Goal: Transaction & Acquisition: Purchase product/service

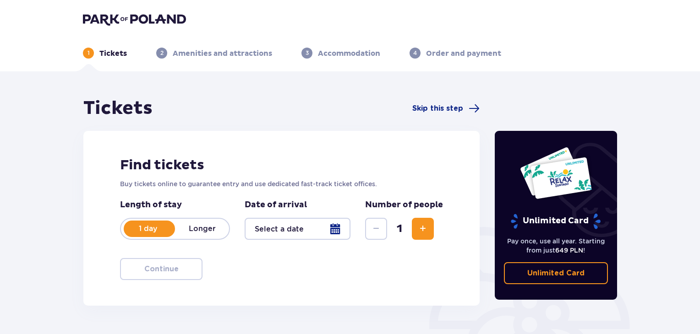
click at [335, 231] on div at bounding box center [298, 229] width 106 height 22
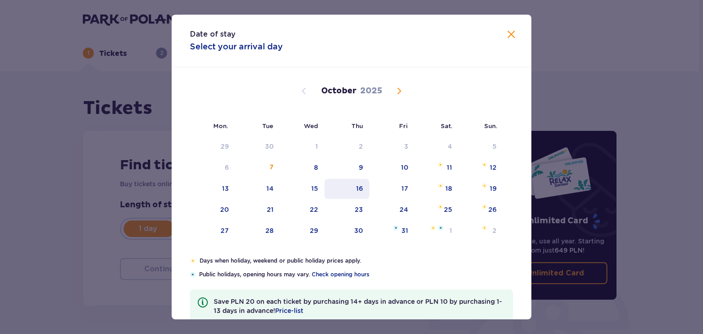
click at [354, 189] on div "16" at bounding box center [347, 189] width 45 height 20
type input "[DATE]"
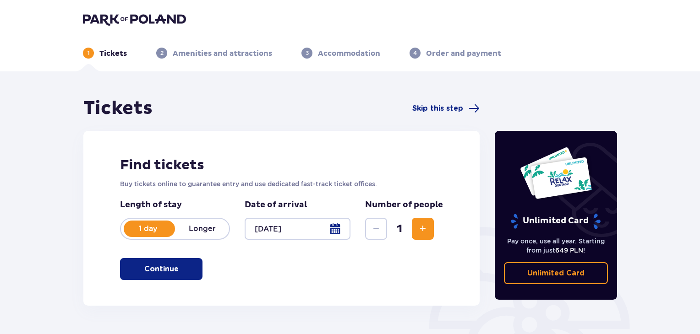
click at [418, 231] on span "Increase" at bounding box center [422, 228] width 11 height 11
click at [170, 268] on button "Continue" at bounding box center [161, 269] width 82 height 22
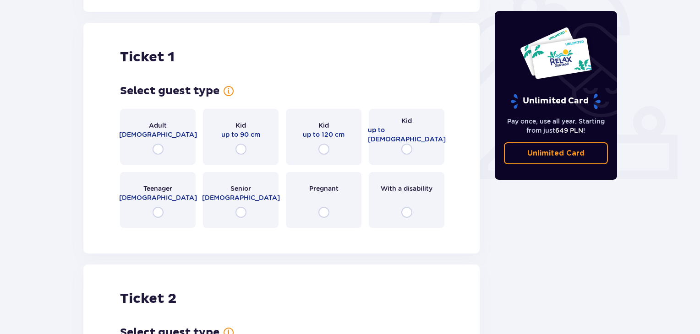
scroll to position [306, 0]
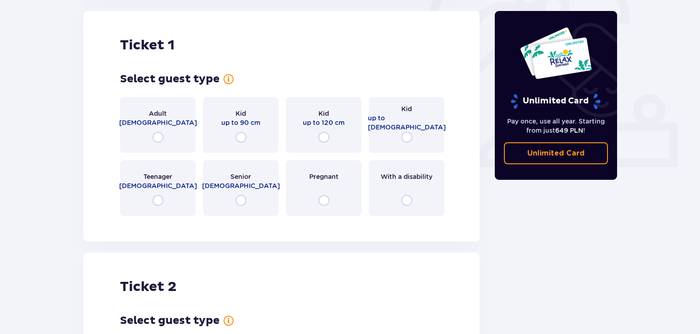
click at [161, 137] on input "radio" at bounding box center [157, 137] width 11 height 11
radio input "true"
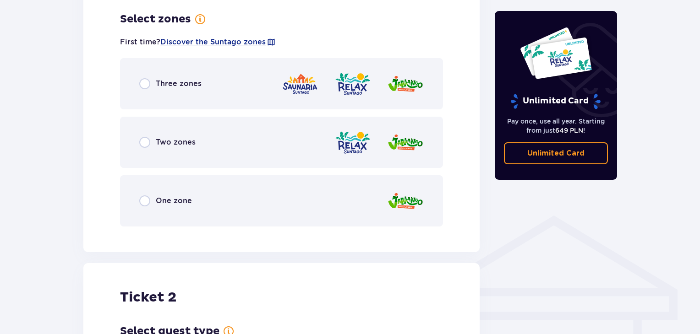
scroll to position [529, 0]
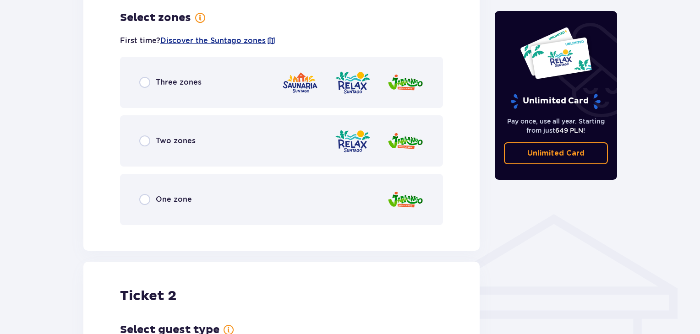
click at [147, 86] on input "radio" at bounding box center [144, 82] width 11 height 11
radio input "true"
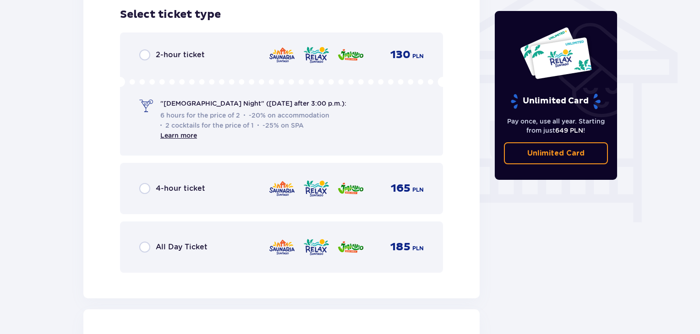
scroll to position [762, 0]
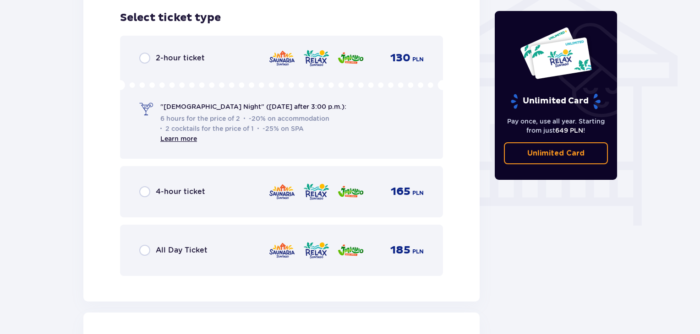
click at [180, 143] on span "Learn more" at bounding box center [178, 138] width 37 height 9
click at [188, 142] on font "Learn more" at bounding box center [178, 138] width 37 height 7
click at [144, 60] on input "radio" at bounding box center [144, 58] width 11 height 11
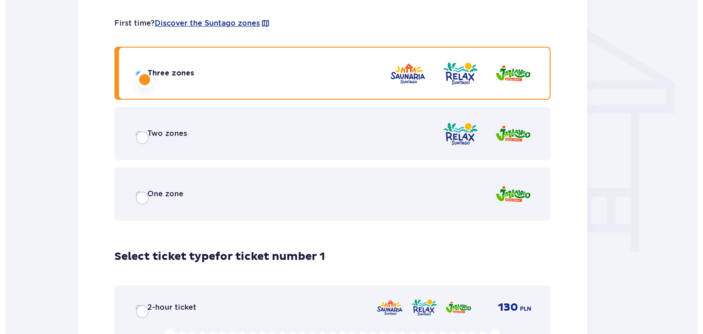
scroll to position [0, 0]
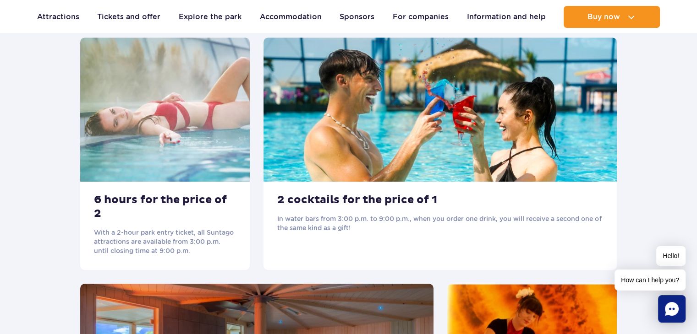
scroll to position [504, 0]
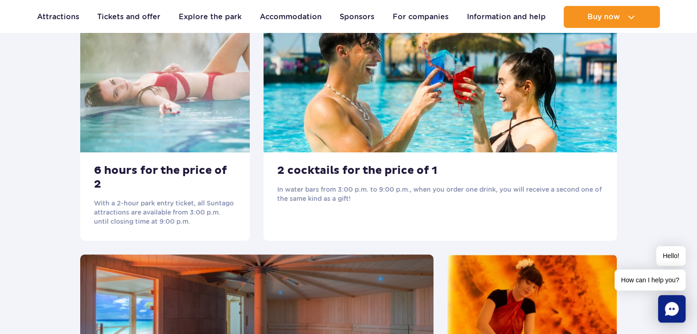
click at [354, 218] on div "2 cocktails for the price of 1 In water bars from 3:00 p.m. to 9:00 p.m., when …" at bounding box center [439, 124] width 353 height 233
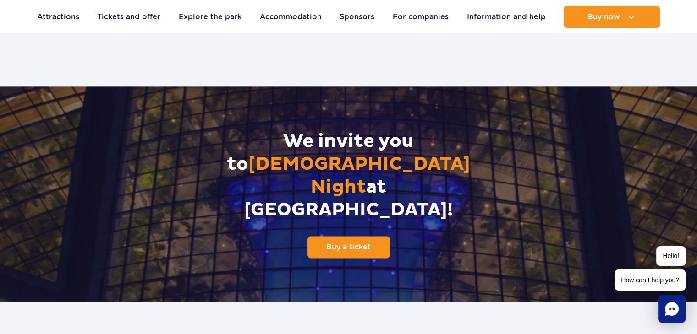
scroll to position [1191, 0]
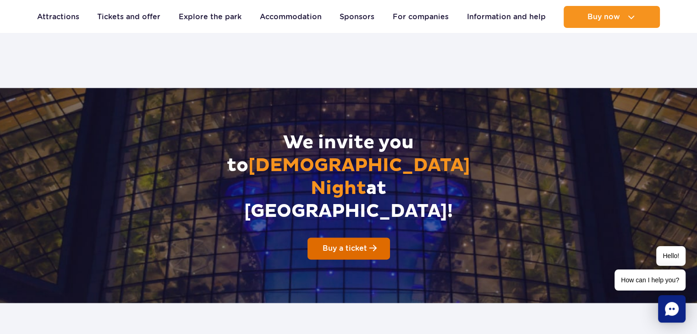
click at [343, 238] on link "Buy a ticket" at bounding box center [348, 249] width 82 height 22
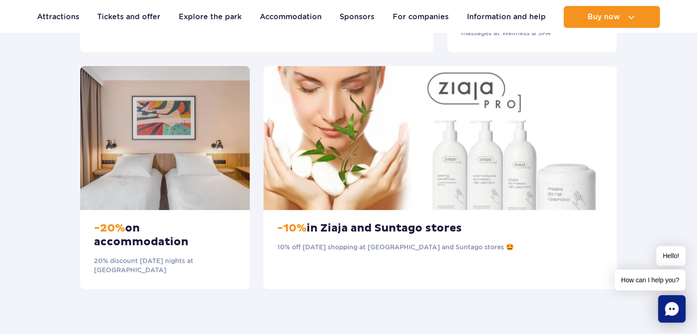
scroll to position [1099, 0]
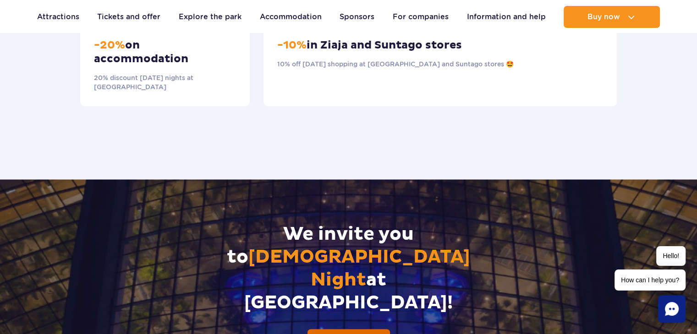
click at [329, 329] on link "Buy a ticket" at bounding box center [348, 340] width 82 height 22
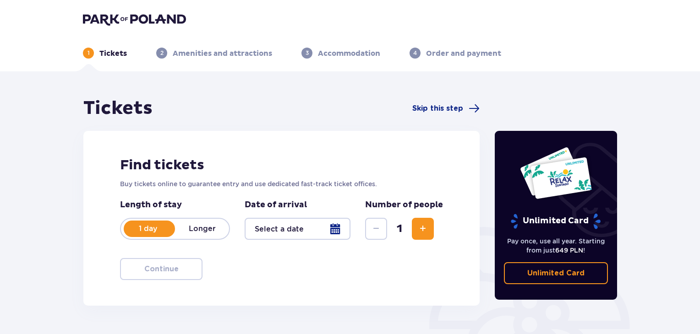
click at [418, 233] on span "Increase" at bounding box center [422, 228] width 11 height 11
click at [343, 230] on div at bounding box center [298, 229] width 106 height 22
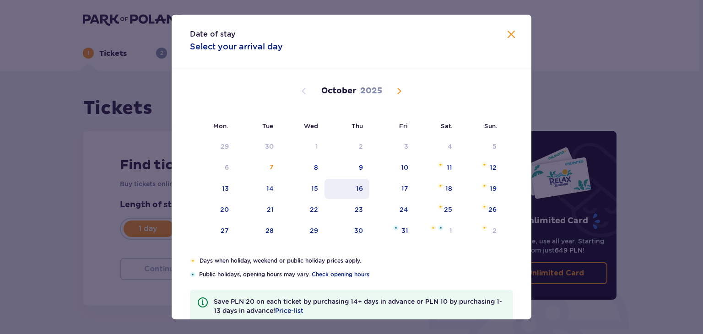
click at [363, 191] on font "16" at bounding box center [359, 188] width 7 height 7
type input "16.10.25"
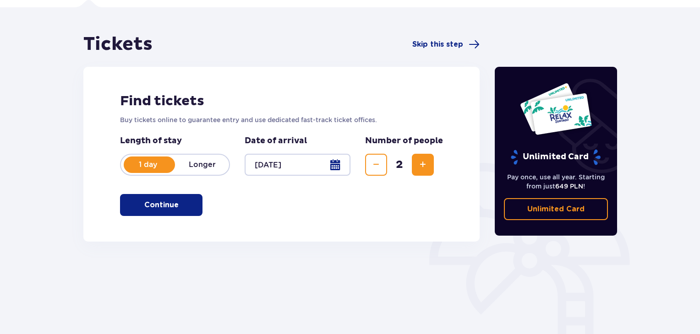
scroll to position [92, 0]
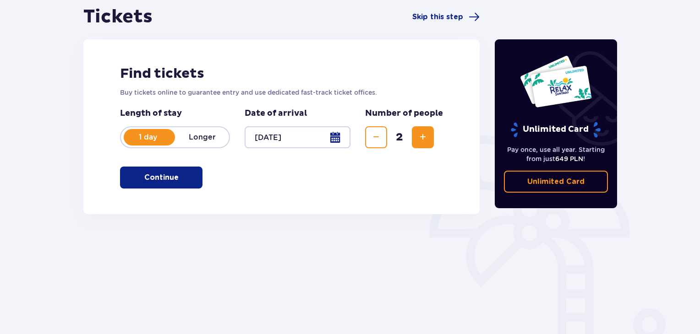
click at [175, 171] on button "Continue" at bounding box center [161, 178] width 82 height 22
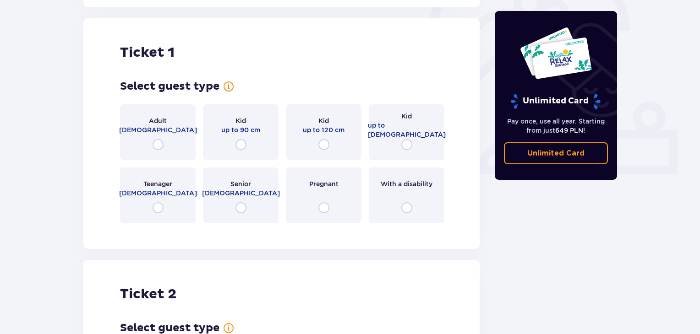
scroll to position [306, 0]
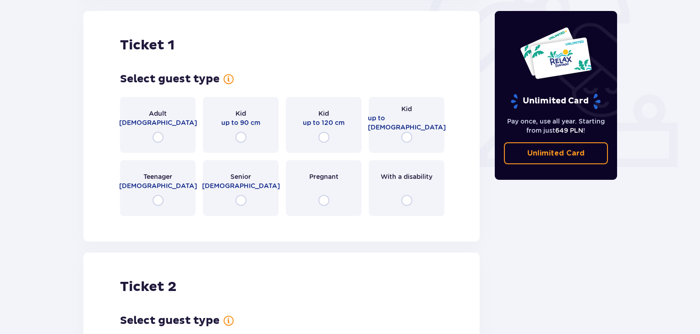
click at [159, 143] on div "Adult 18 - 65 years old" at bounding box center [158, 125] width 76 height 56
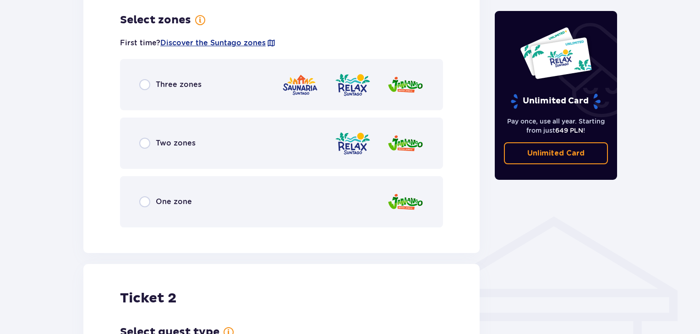
scroll to position [529, 0]
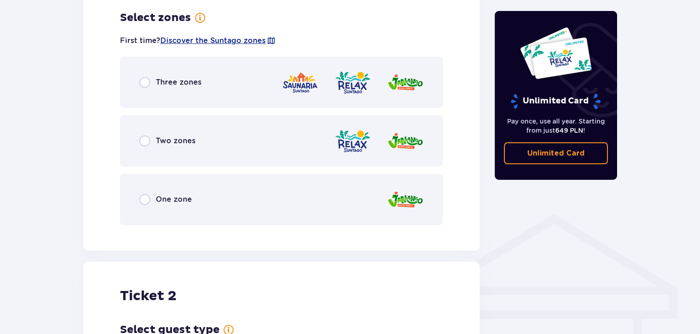
click at [145, 83] on input "radio" at bounding box center [144, 82] width 11 height 11
radio input "true"
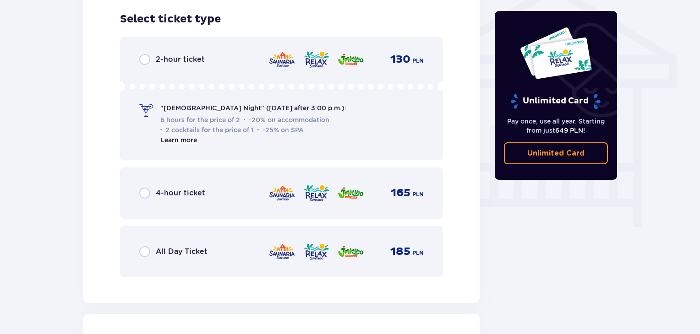
scroll to position [762, 0]
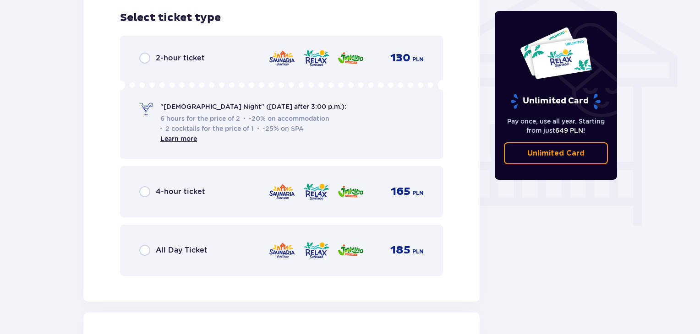
click at [143, 53] on input "radio" at bounding box center [144, 58] width 11 height 11
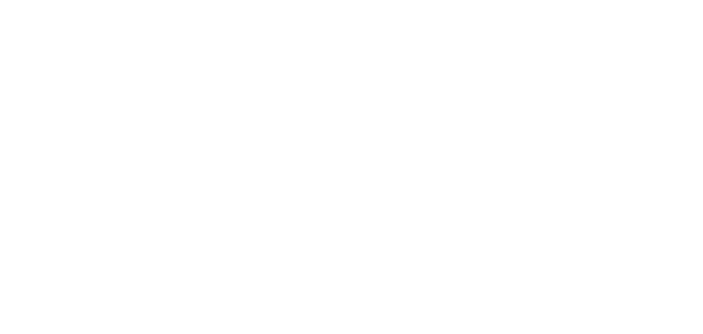
scroll to position [0, 0]
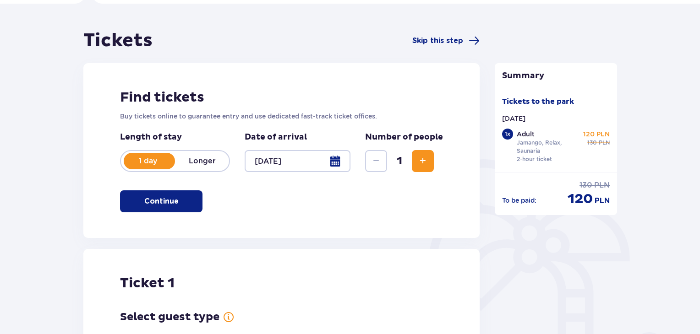
scroll to position [137, 0]
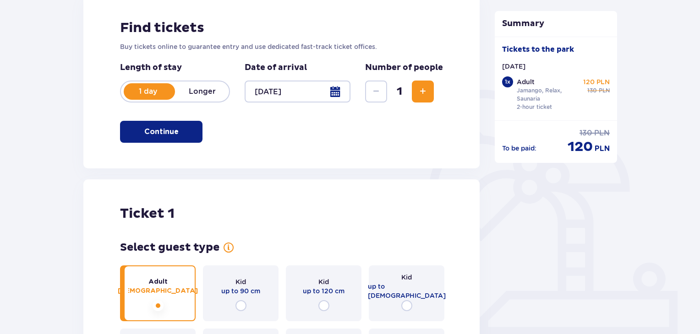
click at [414, 94] on button "Increase" at bounding box center [423, 92] width 22 height 22
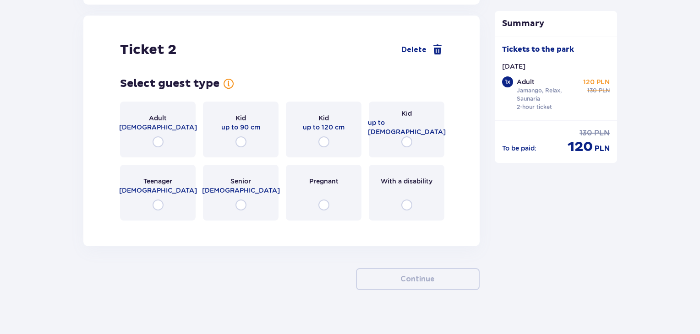
scroll to position [1064, 0]
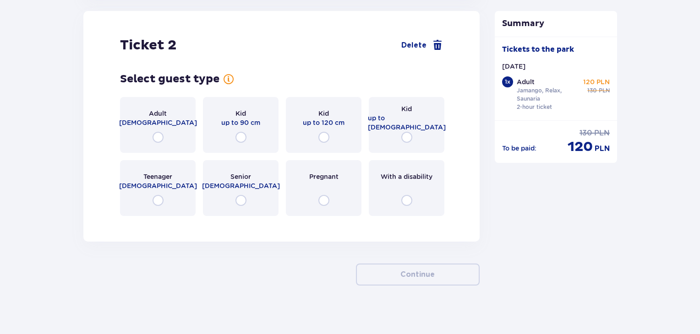
click at [158, 140] on input "radio" at bounding box center [157, 137] width 11 height 11
radio input "true"
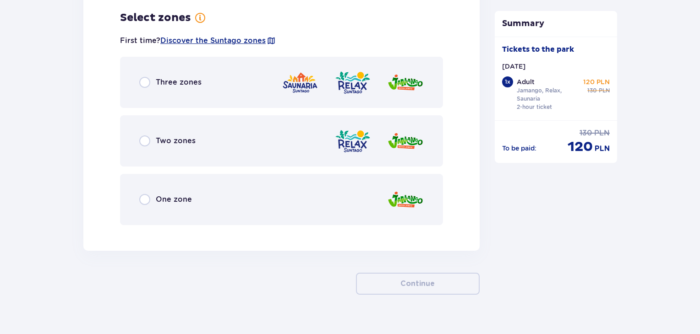
click at [147, 83] on input "radio" at bounding box center [144, 82] width 11 height 11
radio input "true"
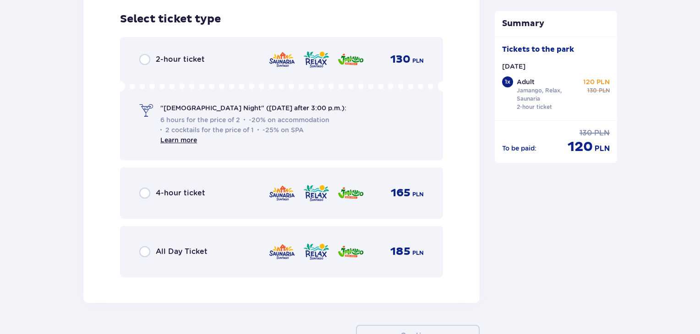
scroll to position [1520, 0]
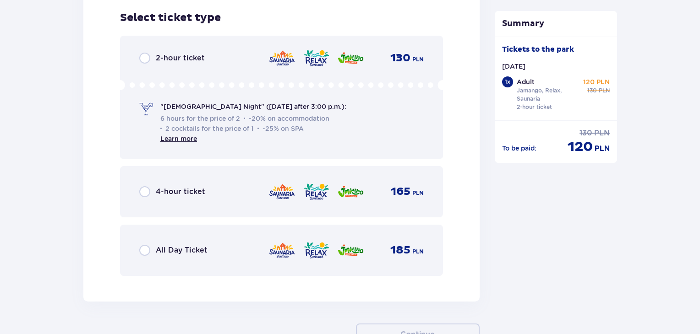
click at [169, 105] on font ""[DEMOGRAPHIC_DATA] Night" ([DATE] after 3:00 p.m.):" at bounding box center [253, 106] width 186 height 7
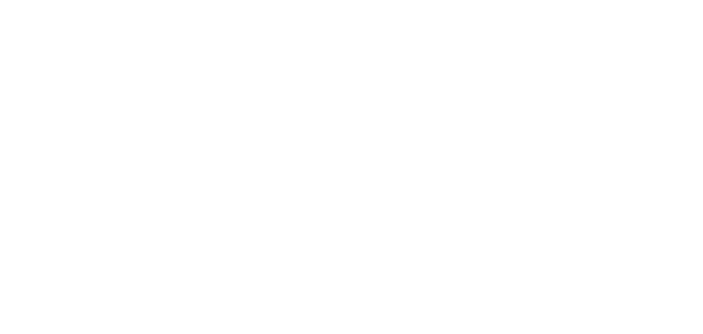
scroll to position [0, 0]
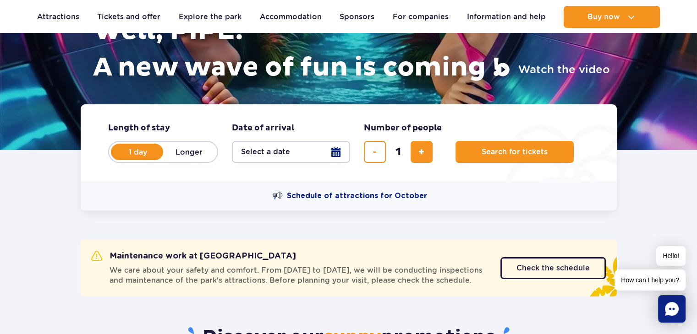
click at [335, 154] on button "Select a date" at bounding box center [291, 152] width 118 height 22
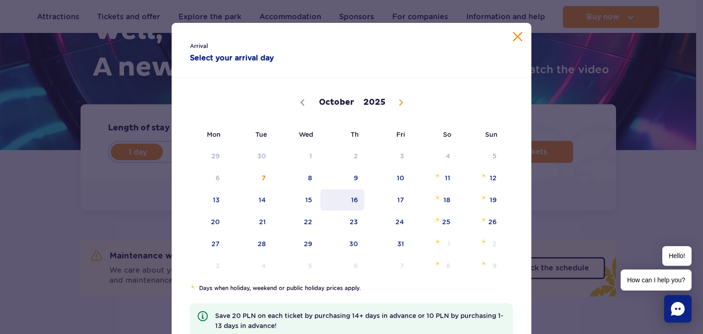
click at [352, 192] on span "16" at bounding box center [343, 200] width 46 height 21
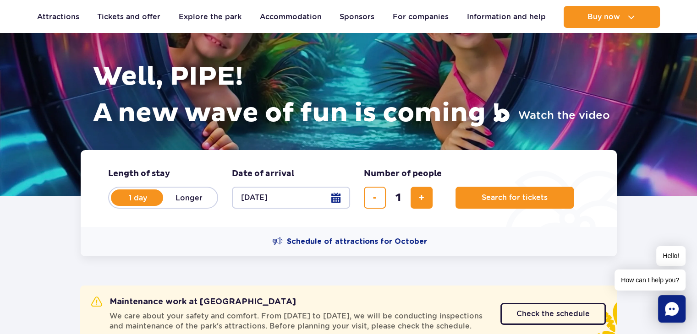
scroll to position [92, 0]
click at [478, 205] on button "Search for tickets" at bounding box center [514, 198] width 118 height 22
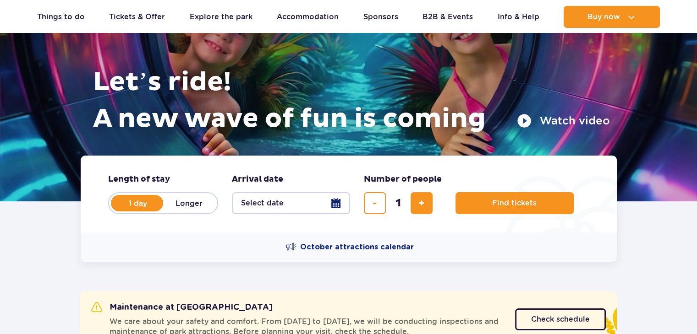
scroll to position [92, 0]
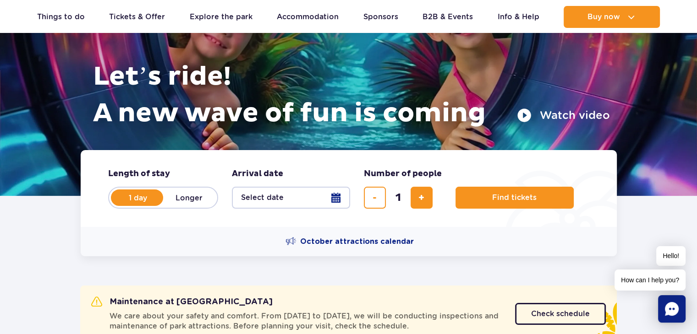
click at [332, 197] on button "Select date" at bounding box center [291, 198] width 118 height 22
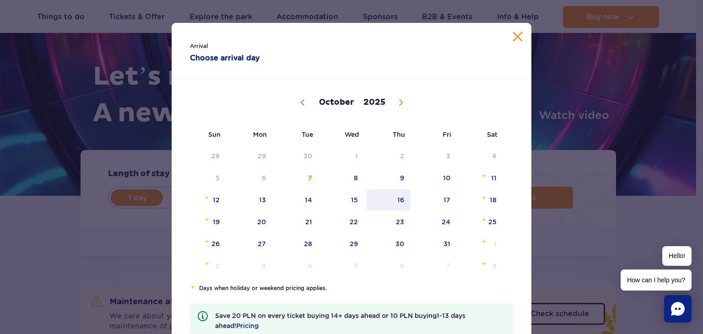
click at [401, 200] on span "16" at bounding box center [388, 200] width 46 height 21
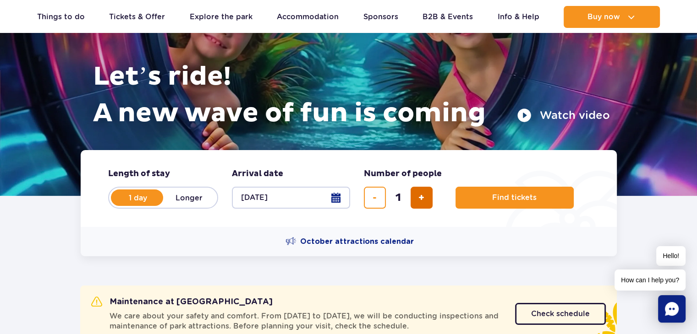
click at [421, 198] on span "add ticket" at bounding box center [421, 198] width 6 height 0
type input "2"
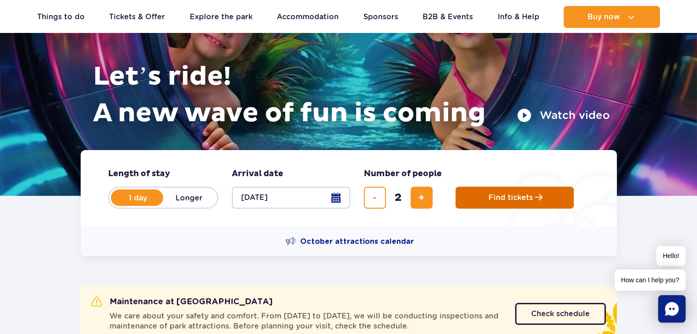
click at [469, 200] on button "Find tickets" at bounding box center [514, 198] width 118 height 22
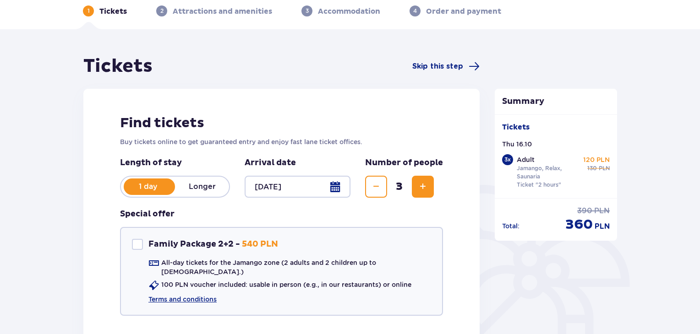
scroll to position [46, 0]
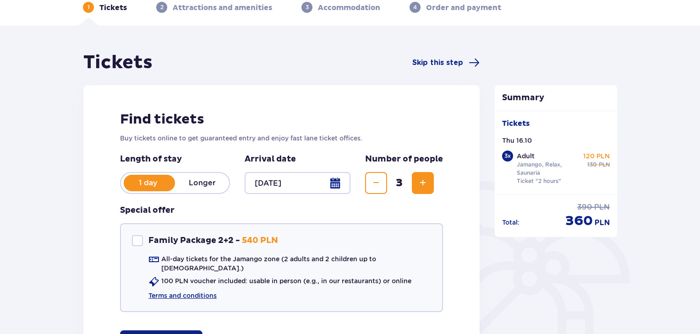
click at [368, 185] on button "Decrease" at bounding box center [376, 183] width 22 height 22
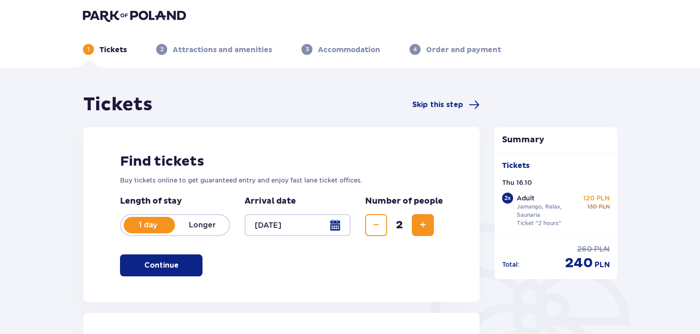
scroll to position [0, 0]
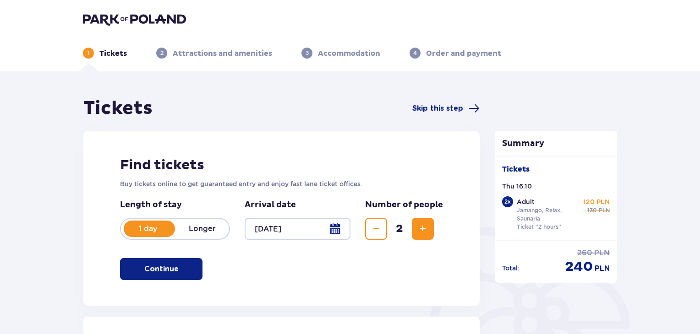
click at [381, 221] on button "Decrease" at bounding box center [376, 229] width 22 height 22
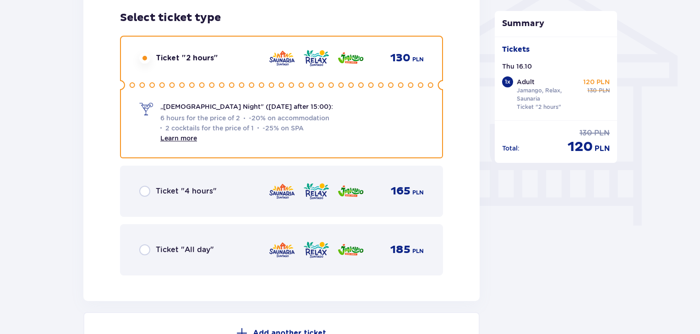
scroll to position [778, 0]
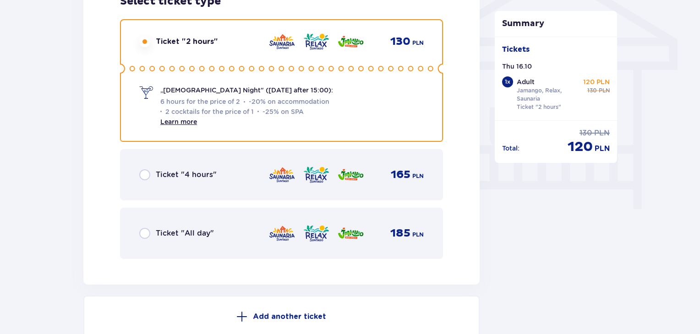
click at [145, 174] on input "radio" at bounding box center [144, 174] width 11 height 11
radio input "true"
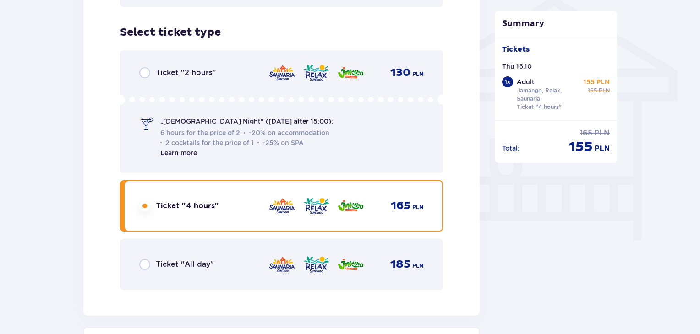
scroll to position [738, 0]
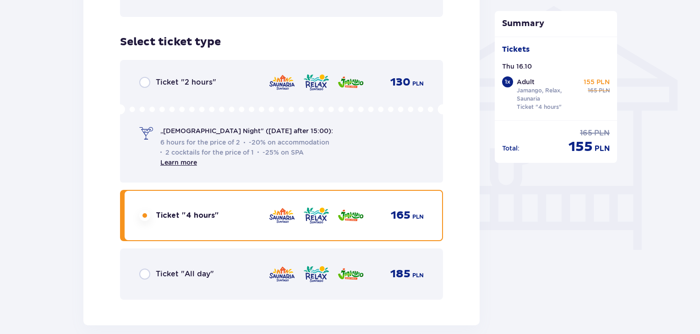
click at [145, 83] on input "radio" at bounding box center [144, 82] width 11 height 11
radio input "true"
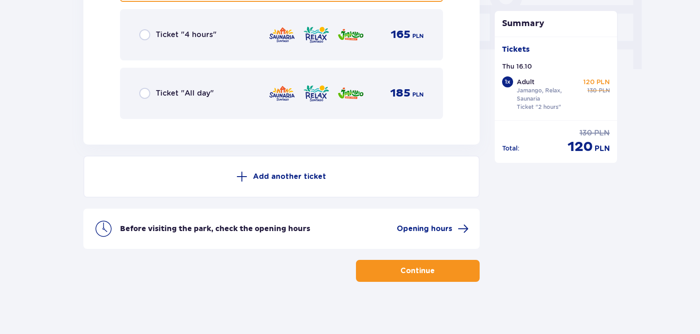
scroll to position [921, 0]
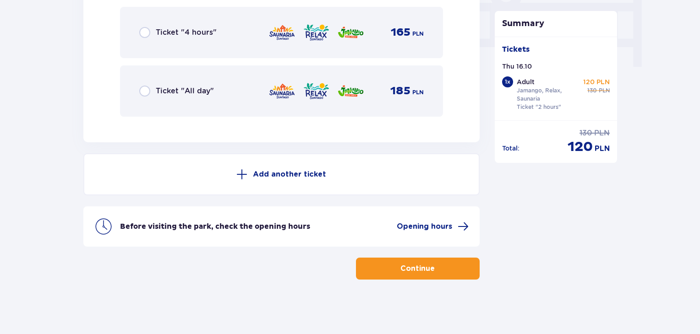
click at [424, 265] on p "Continue" at bounding box center [417, 269] width 34 height 10
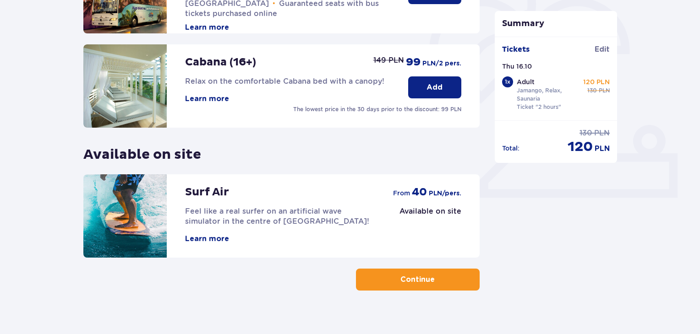
scroll to position [287, 0]
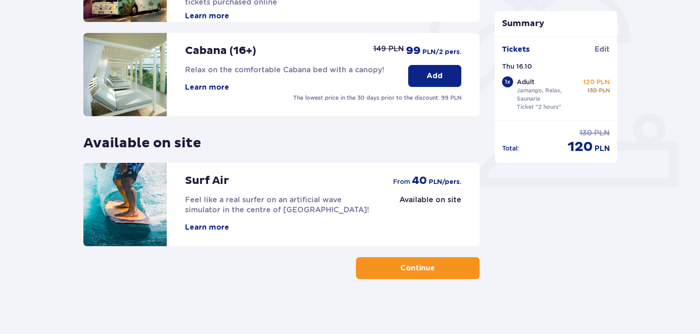
click at [444, 264] on button "Continue" at bounding box center [418, 268] width 124 height 22
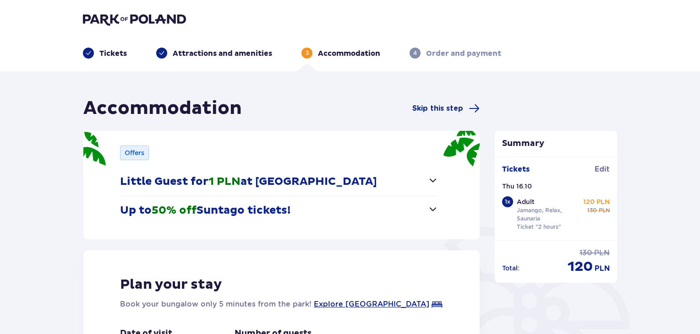
click at [426, 187] on button "Little Guest for 1 PLN at Suntago Village" at bounding box center [279, 182] width 318 height 28
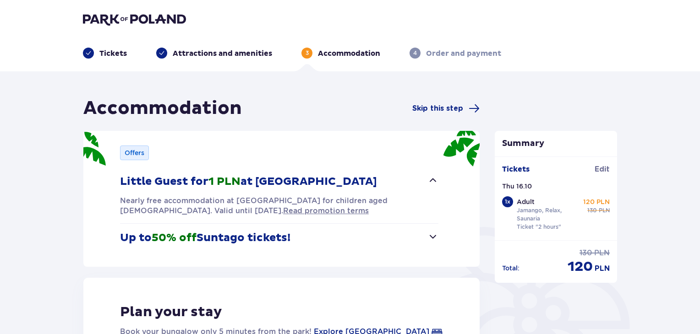
click at [430, 180] on span "button" at bounding box center [432, 180] width 11 height 11
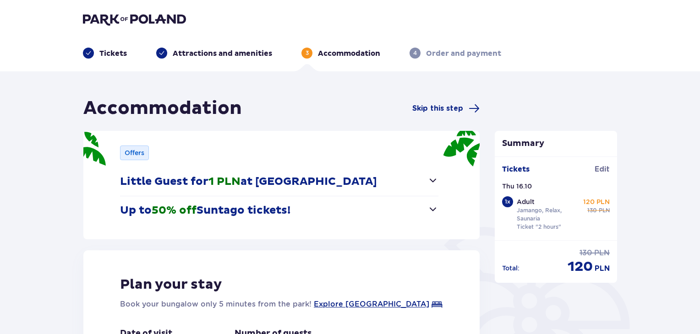
click at [426, 212] on button "Up to 50% off Suntago tickets!" at bounding box center [279, 210] width 318 height 28
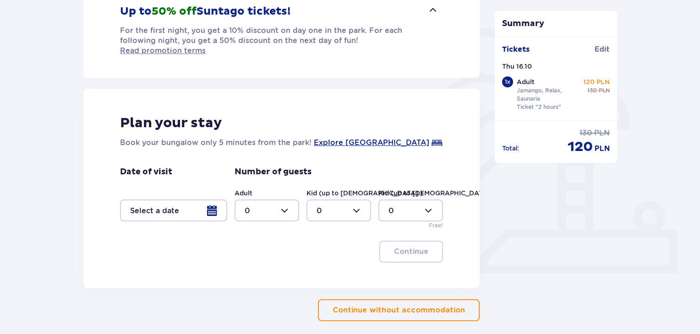
scroll to position [231, 0]
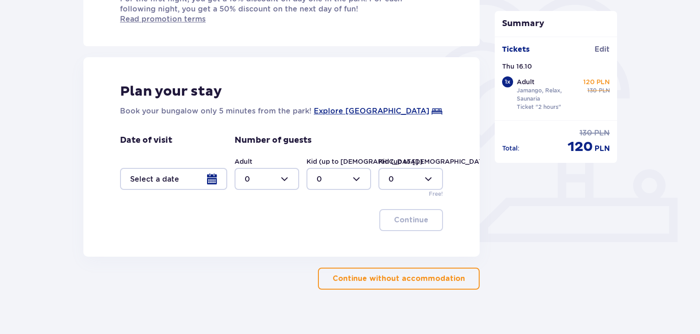
click at [422, 274] on p "Continue without accommodation" at bounding box center [398, 279] width 132 height 10
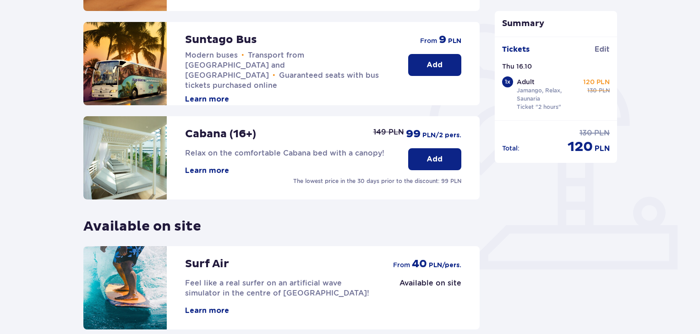
scroll to position [287, 0]
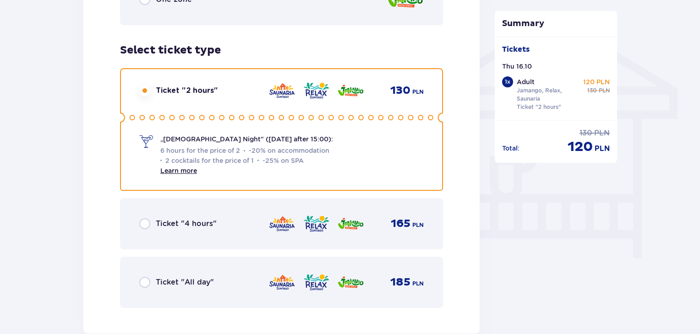
scroll to position [733, 0]
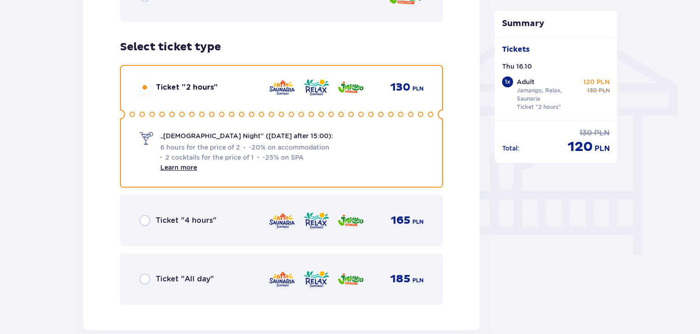
click at [147, 220] on input "radio" at bounding box center [144, 220] width 11 height 11
radio input "true"
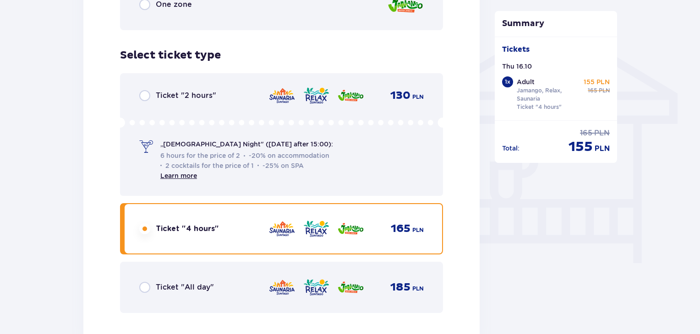
scroll to position [692, 0]
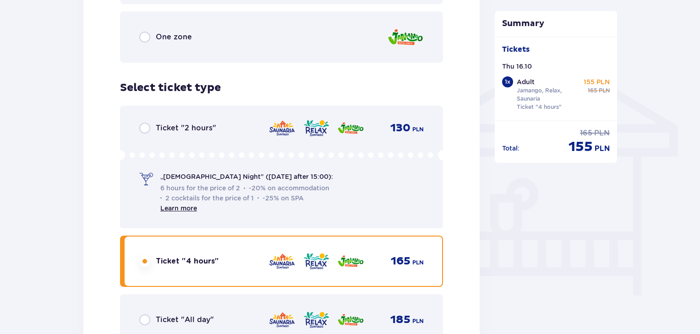
click at [146, 130] on input "radio" at bounding box center [144, 128] width 11 height 11
radio input "true"
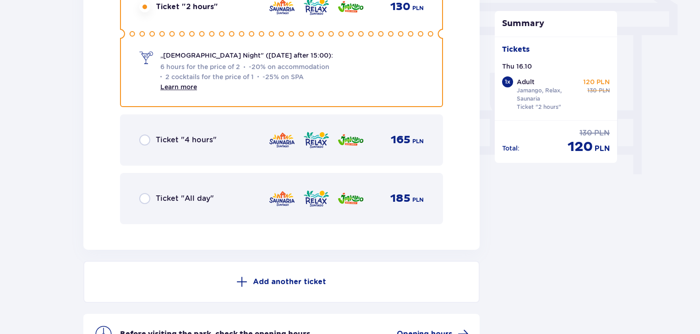
scroll to position [784, 0]
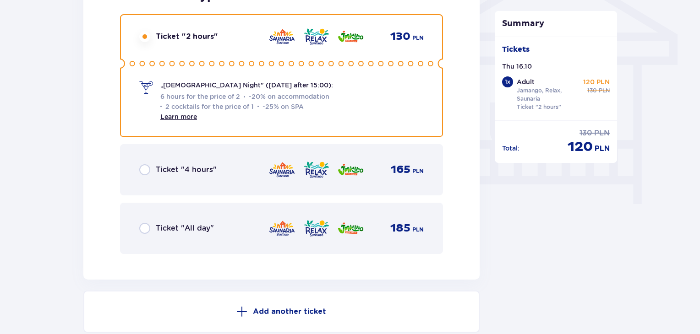
click at [145, 174] on input "radio" at bounding box center [144, 169] width 11 height 11
radio input "true"
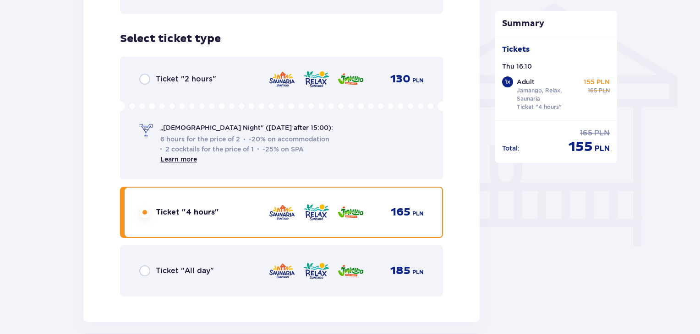
scroll to position [738, 0]
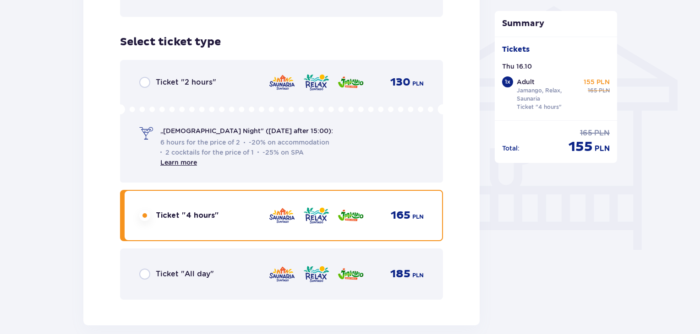
click at [146, 85] on input "radio" at bounding box center [144, 82] width 11 height 11
radio input "true"
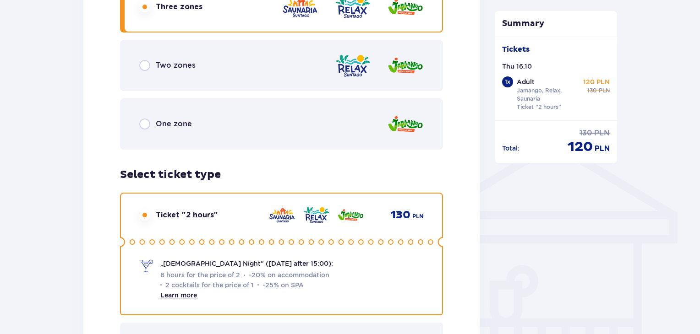
scroll to position [687, 0]
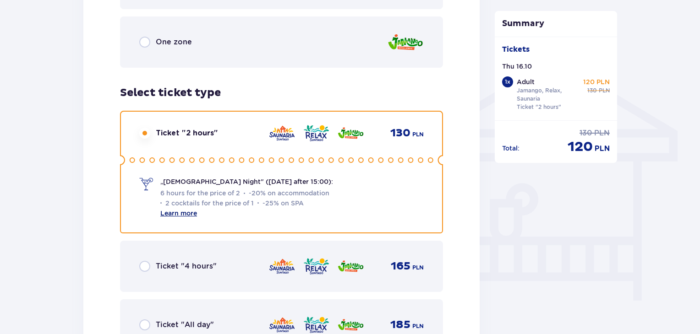
click at [186, 214] on link "Learn more" at bounding box center [178, 213] width 37 height 7
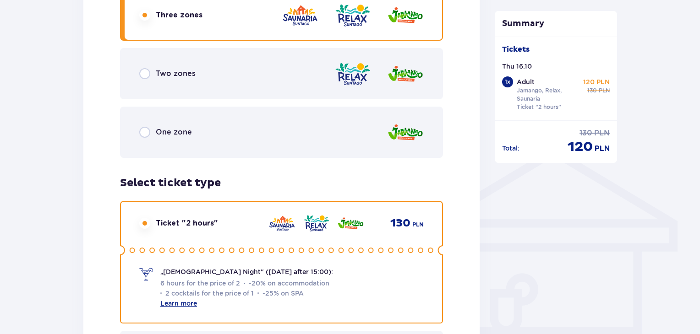
scroll to position [463, 0]
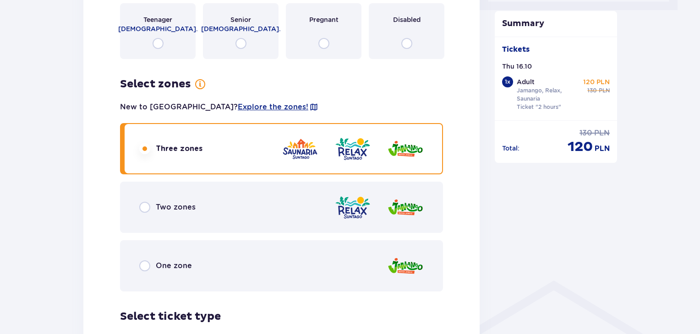
click at [144, 209] on input "radio" at bounding box center [144, 207] width 11 height 11
radio input "true"
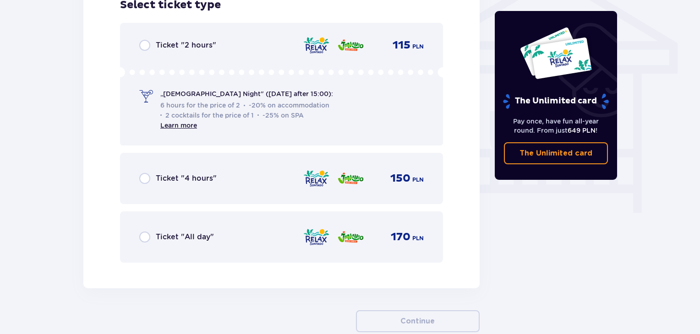
scroll to position [778, 0]
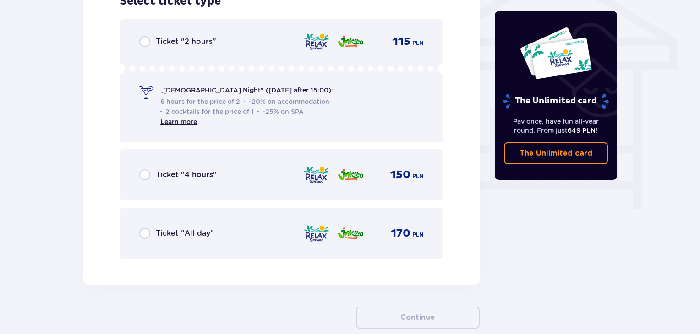
click at [147, 39] on input "radio" at bounding box center [144, 41] width 11 height 11
radio input "true"
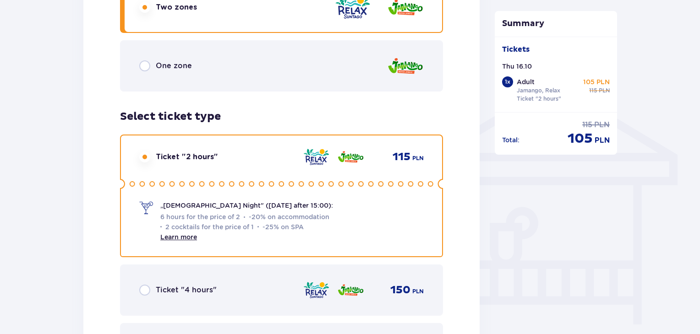
scroll to position [738, 0]
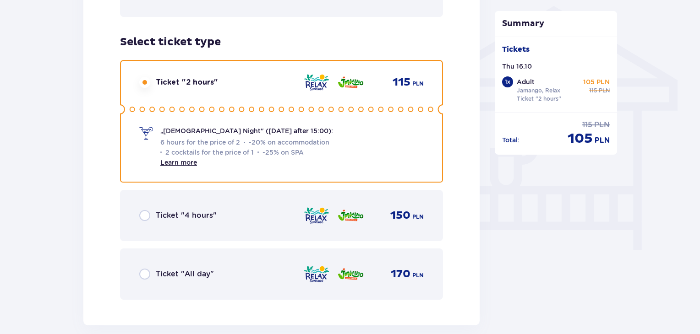
click at [144, 215] on input "radio" at bounding box center [144, 215] width 11 height 11
radio input "true"
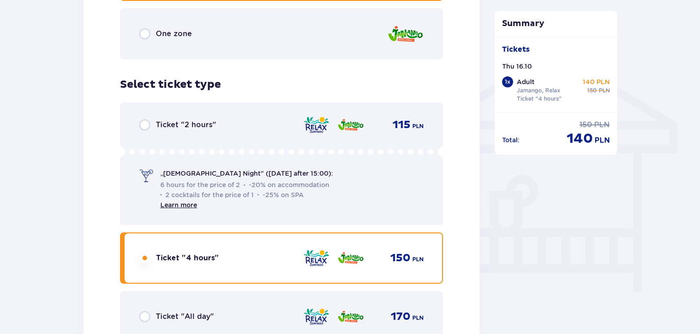
scroll to position [692, 0]
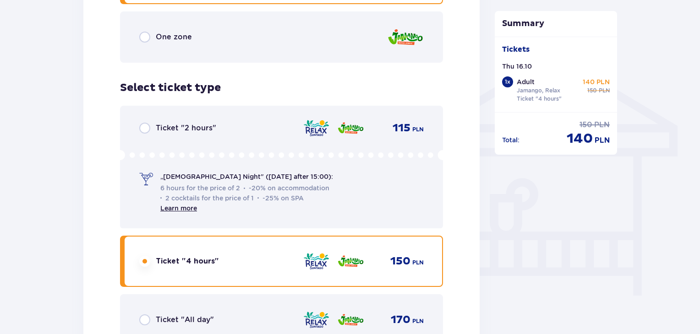
click at [146, 131] on input "radio" at bounding box center [144, 128] width 11 height 11
radio input "true"
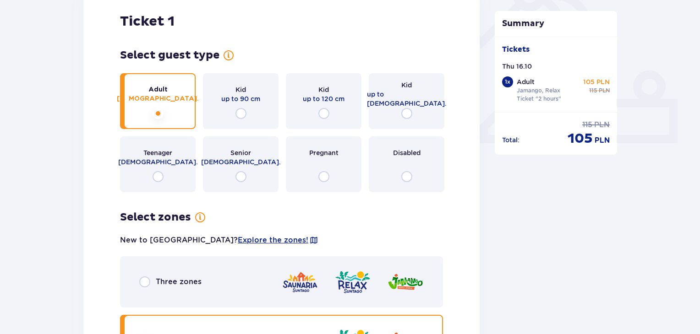
scroll to position [326, 0]
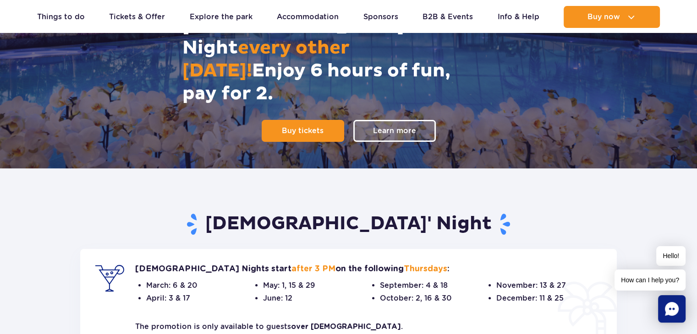
scroll to position [183, 0]
